Goal: Task Accomplishment & Management: Complete application form

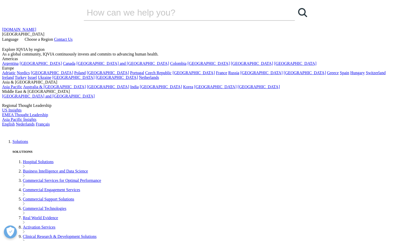
click at [18, 37] on span "Language" at bounding box center [10, 39] width 16 height 4
click at [50, 122] on link "Français" at bounding box center [43, 124] width 14 height 4
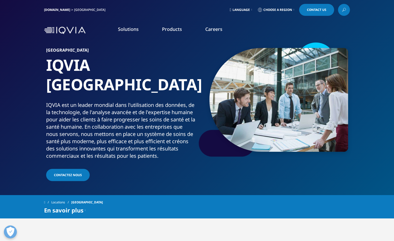
click at [208, 31] on link "Careers" at bounding box center [213, 29] width 17 height 6
click at [216, 104] on link "Apply Now" at bounding box center [229, 104] width 52 height 4
